Goal: Task Accomplishment & Management: Manage account settings

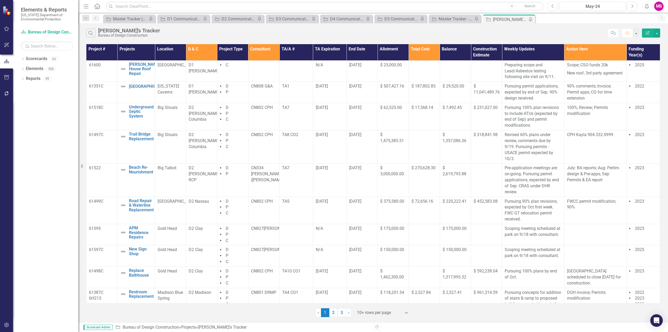
click at [87, 6] on icon "Menu" at bounding box center [86, 5] width 7 height 5
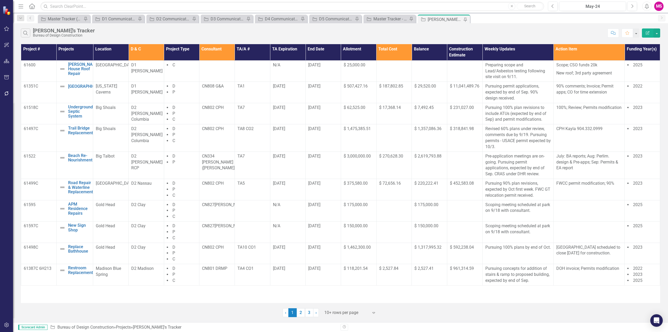
click at [446, 19] on div "[PERSON_NAME]'s Tracker" at bounding box center [445, 19] width 34 height 7
click at [520, 72] on p "Preparing scope and Lead/Asbestos testing following site visit on 9/11." at bounding box center [519, 71] width 66 height 18
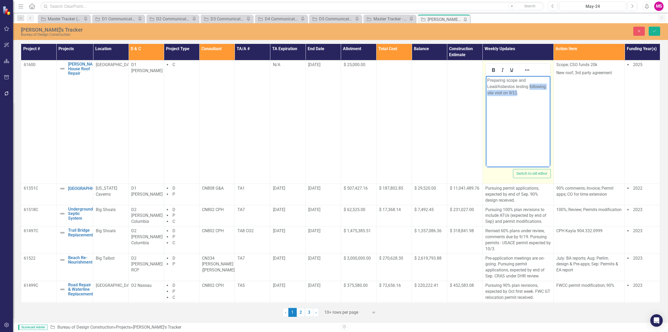
drag, startPoint x: 529, startPoint y: 86, endPoint x: 517, endPoint y: 91, distance: 13.5
click at [517, 91] on p "Preparing scope and Lead/Asbestos testing following site visit on 9/11." at bounding box center [518, 86] width 62 height 19
click at [653, 32] on icon "Save" at bounding box center [654, 31] width 5 height 4
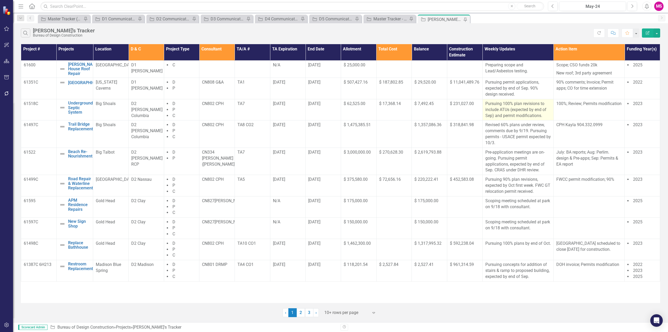
click at [526, 109] on p "Pursuing 100% plan revisions to include ATUs (expected by end of Sep) and permi…" at bounding box center [519, 110] width 66 height 18
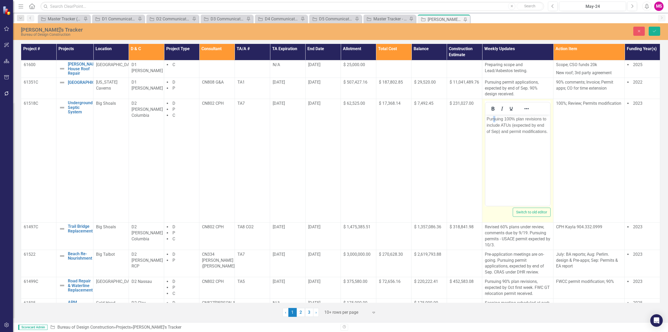
click at [495, 117] on p "Pursuing 100% plan revisions to include ATUs (expected by end of Sep) and permi…" at bounding box center [518, 125] width 62 height 19
click at [497, 119] on p "Pursuing 100% plan revisions to include ATUs (expected by end of Sep) and permi…" at bounding box center [518, 125] width 62 height 19
drag, startPoint x: 510, startPoint y: 119, endPoint x: 514, endPoint y: 121, distance: 4.8
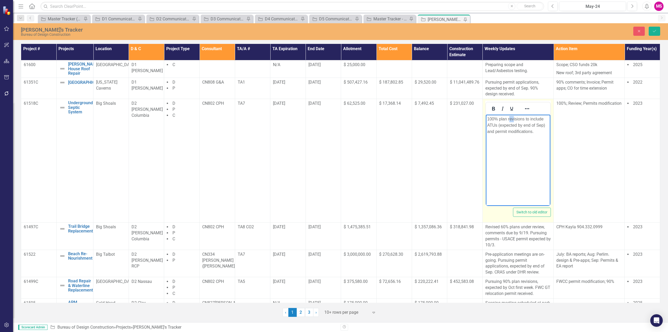
click at [514, 121] on p "100% plan revisions to include ATUs (expected by end of Sep) and permit modific…" at bounding box center [518, 125] width 62 height 19
drag, startPoint x: 508, startPoint y: 119, endPoint x: 546, endPoint y: 124, distance: 37.8
click at [546, 124] on p "100% plan revisions to include ATUs (expected by end of Sep) and permit modific…" at bounding box center [518, 125] width 62 height 19
click at [499, 119] on p "100% plans under review, comments due by 9/30. Pursuing permit modifications." at bounding box center [518, 125] width 62 height 19
drag, startPoint x: 514, startPoint y: 119, endPoint x: 542, endPoint y: 121, distance: 27.8
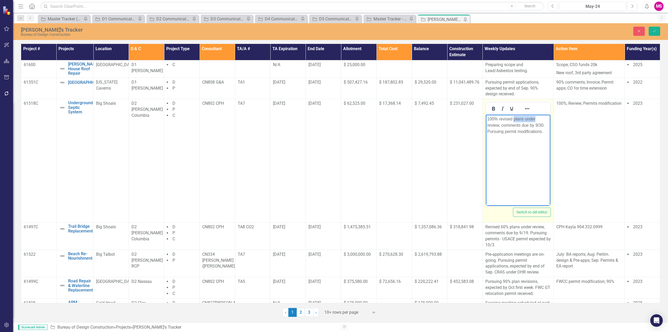
click at [542, 121] on p "100% revised plans under review, comments due by 9/30. Pursuing permit modifica…" at bounding box center [518, 125] width 62 height 19
click at [548, 122] on p "100% revised plans under review, comments due by 9/30. Pursuing permit modifica…" at bounding box center [518, 125] width 62 height 19
drag, startPoint x: 514, startPoint y: 118, endPoint x: 547, endPoint y: 124, distance: 34.2
click at [547, 124] on p "100% revised plans under review, comments due by 9/30. Pursuing permit modifica…" at bounding box center [518, 125] width 62 height 19
click at [544, 133] on p "100% revised plans under review, comments due by 9/30. Pursuing permit modifica…" at bounding box center [518, 125] width 62 height 19
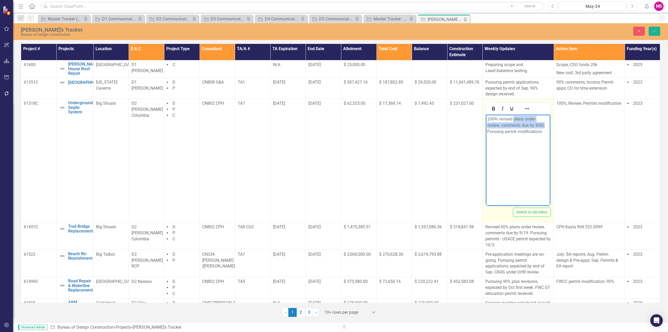
drag, startPoint x: 514, startPoint y: 119, endPoint x: 547, endPoint y: 124, distance: 33.3
click at [547, 124] on p "100% revised plans under review, comments due by 9/30. Pursuing permit modifica…" at bounding box center [518, 125] width 62 height 19
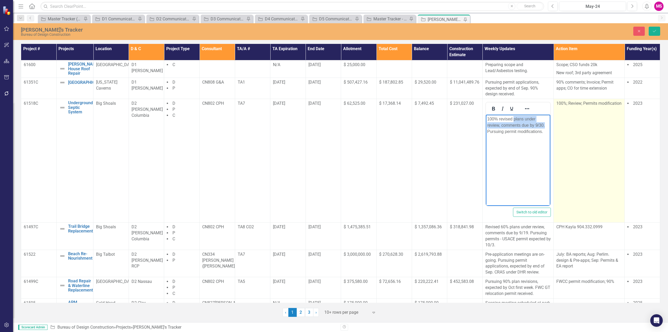
copy p "plans under review, comments due by 9/30."
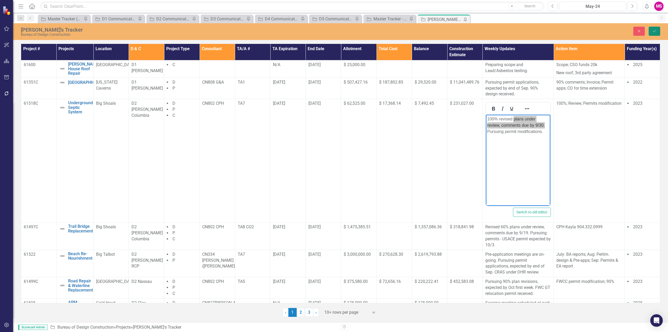
click at [654, 29] on icon "Save" at bounding box center [654, 31] width 5 height 4
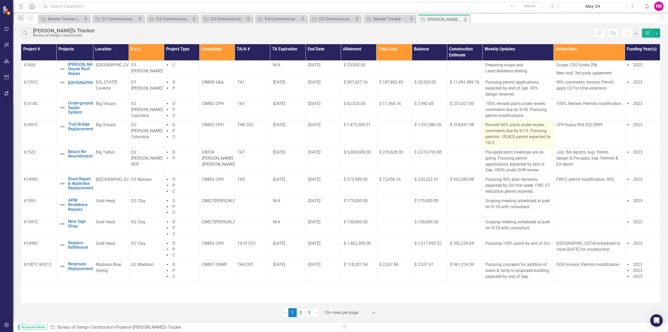
click at [508, 126] on p "Revised 60% plans under review, comments due by 9/19. Pursuing permits - USACE …" at bounding box center [519, 134] width 66 height 24
click at [501, 126] on p "Revised 60% plans under review, comments due by 9/19. Pursuing permits - USACE …" at bounding box center [519, 134] width 66 height 24
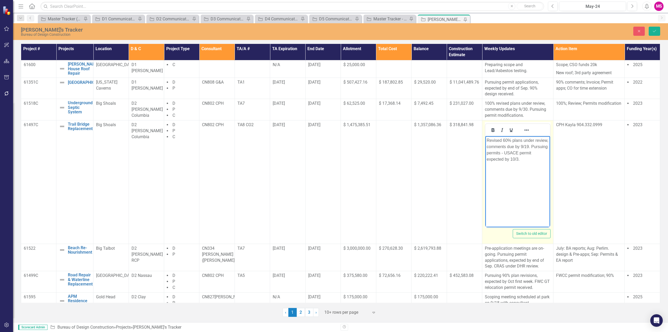
drag, startPoint x: 493, startPoint y: 139, endPoint x: 513, endPoint y: 138, distance: 19.6
click at [493, 139] on p "Revised 60% plans under review, comments due by 9/19. Pursuing permits - USACE …" at bounding box center [518, 149] width 62 height 25
drag, startPoint x: 527, startPoint y: 141, endPoint x: 546, endPoint y: 145, distance: 19.2
click at [546, 145] on p "Received 60% plans under review, comments due by 9/19. Pursuing permits - USACE…" at bounding box center [518, 149] width 62 height 25
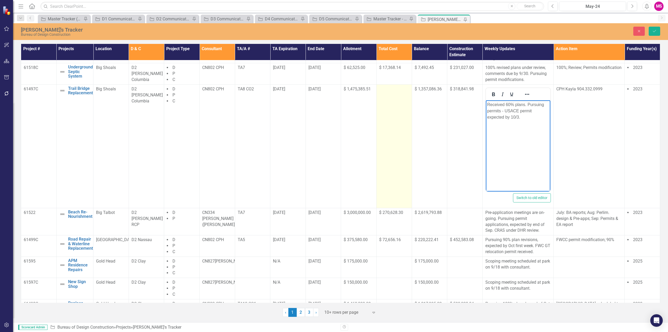
scroll to position [75, 0]
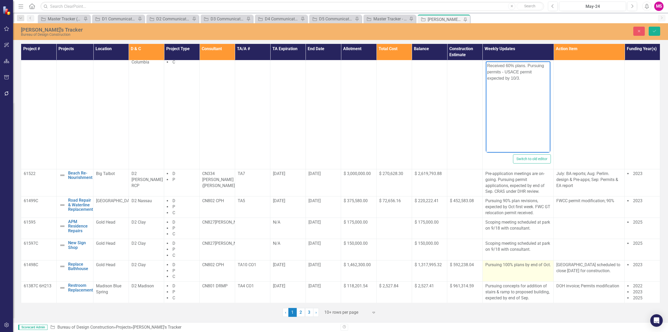
click at [516, 268] on p "Pursuing 100% plans by end of Oct." at bounding box center [519, 265] width 66 height 6
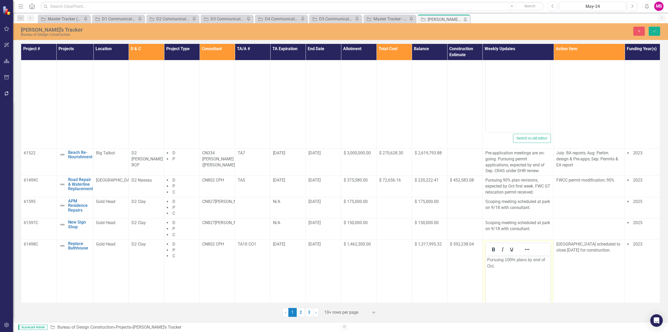
scroll to position [127, 0]
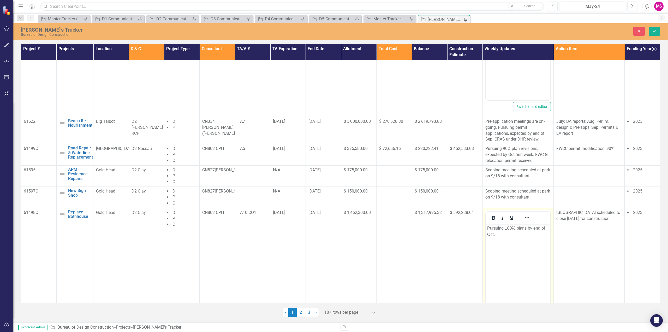
click at [502, 234] on p "Pursuing 100% plans by end of Oct." at bounding box center [518, 231] width 62 height 13
drag, startPoint x: 517, startPoint y: 227, endPoint x: 496, endPoint y: 234, distance: 22.4
click at [496, 234] on p "Pursuing 100% plans by end of Oct. plans under review, comments due by 9/30." at bounding box center [518, 234] width 62 height 19
click at [497, 227] on p "Pursuing 100% plans under review, comments due by 9/30." at bounding box center [518, 231] width 62 height 13
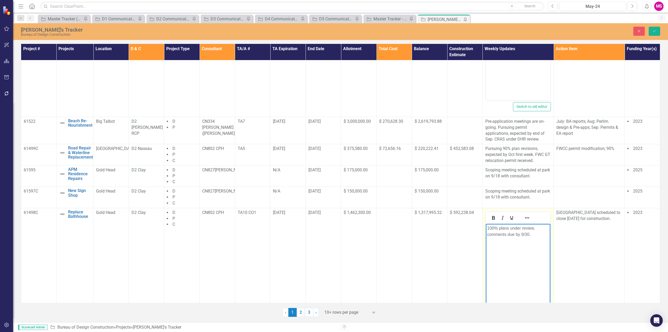
click at [536, 233] on p "100% plans under review, comments due by 9/30." at bounding box center [518, 231] width 62 height 13
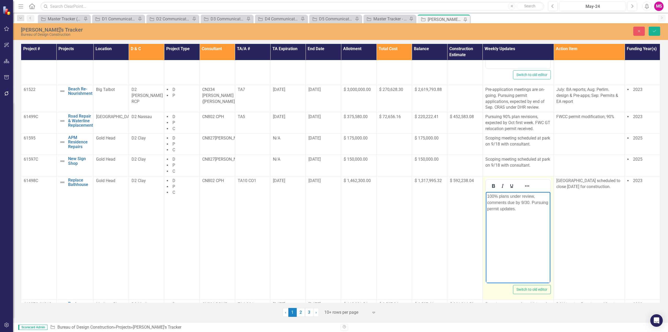
scroll to position [177, 0]
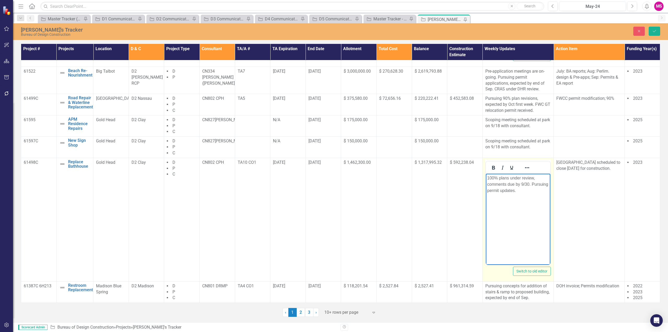
click at [504, 190] on p "100% plans under review, comments due by 9/30. Pursuing permit updates." at bounding box center [518, 184] width 62 height 19
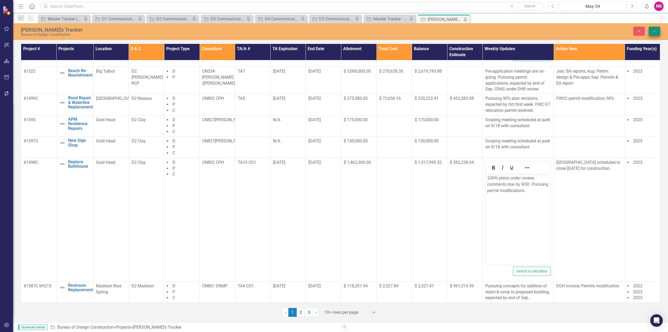
click at [658, 28] on button "Save" at bounding box center [654, 31] width 11 height 9
